Goal: Entertainment & Leisure: Consume media (video, audio)

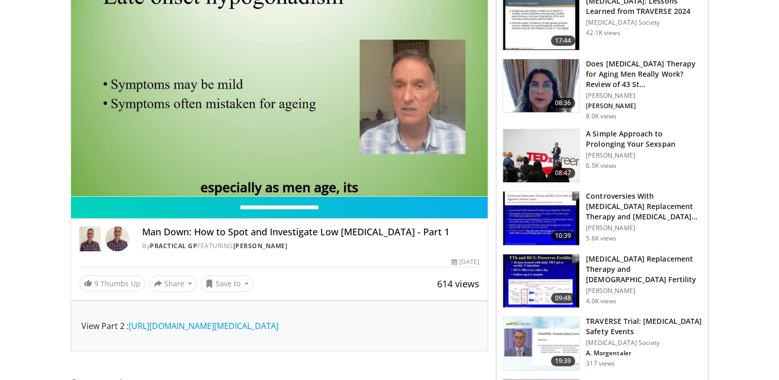
scroll to position [206, 0]
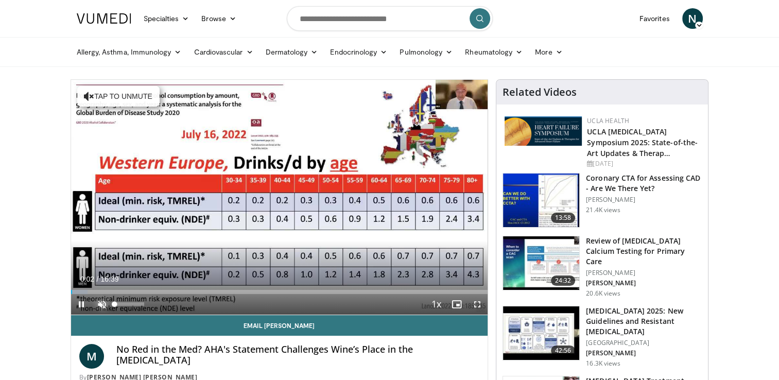
click at [98, 307] on span "Video Player" at bounding box center [102, 304] width 21 height 21
